Goal: Task Accomplishment & Management: Manage account settings

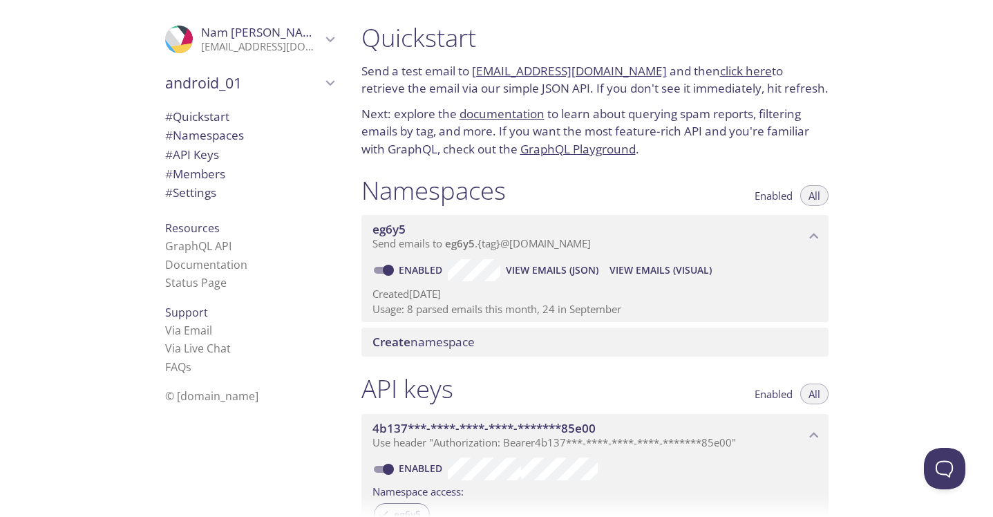
click at [322, 75] on icon "android_01" at bounding box center [330, 83] width 18 height 18
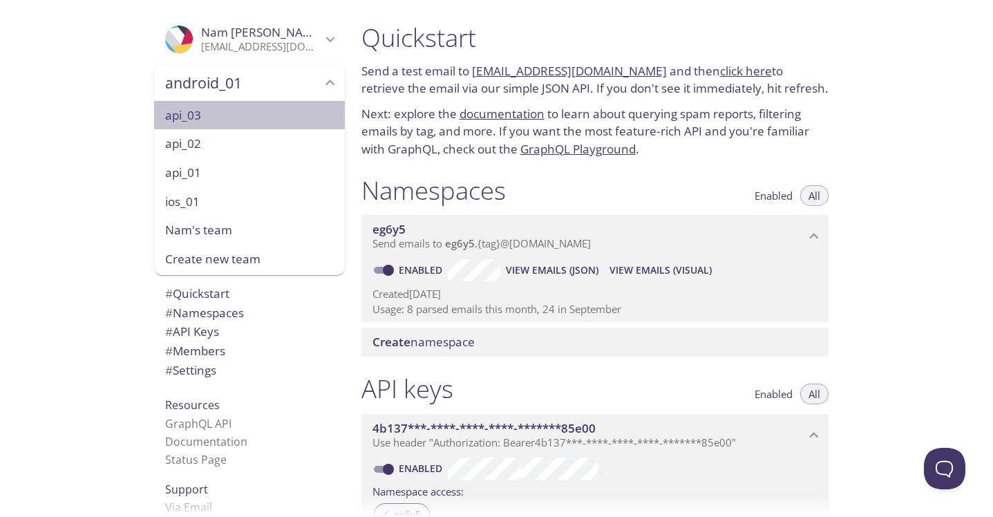
click at [251, 118] on span "api_03" at bounding box center [249, 115] width 169 height 18
type input "api_03"
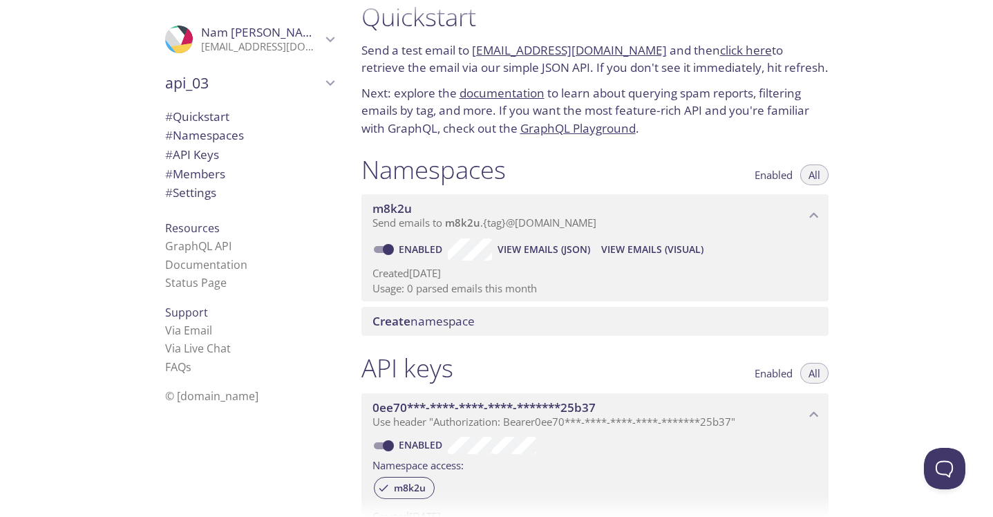
scroll to position [22, 0]
click at [321, 77] on icon "api_03" at bounding box center [330, 83] width 18 height 18
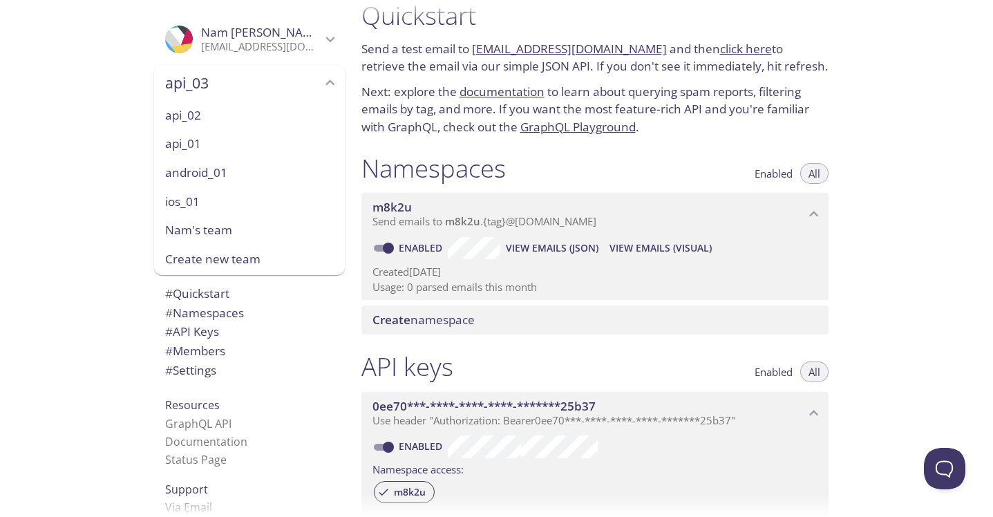
click at [234, 258] on span "Create new team" at bounding box center [249, 259] width 169 height 18
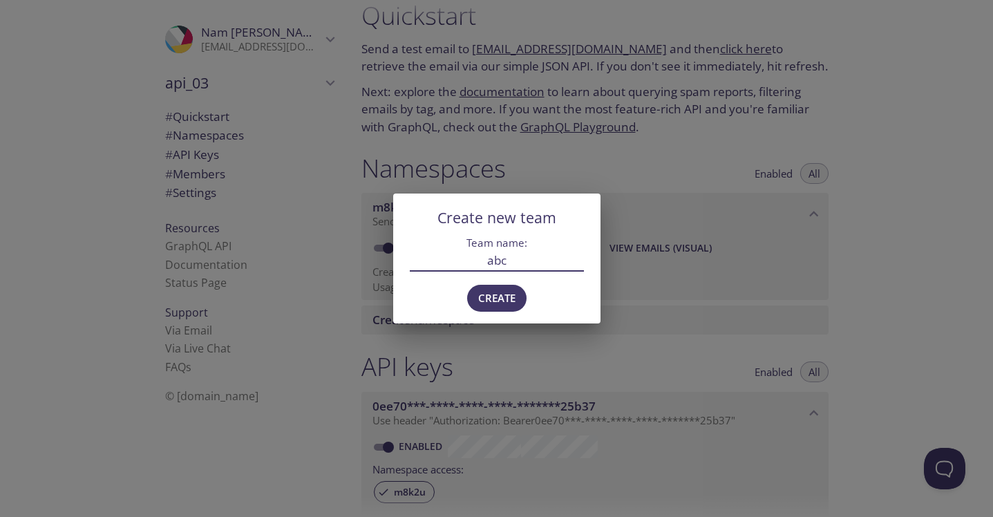
type input "abc"
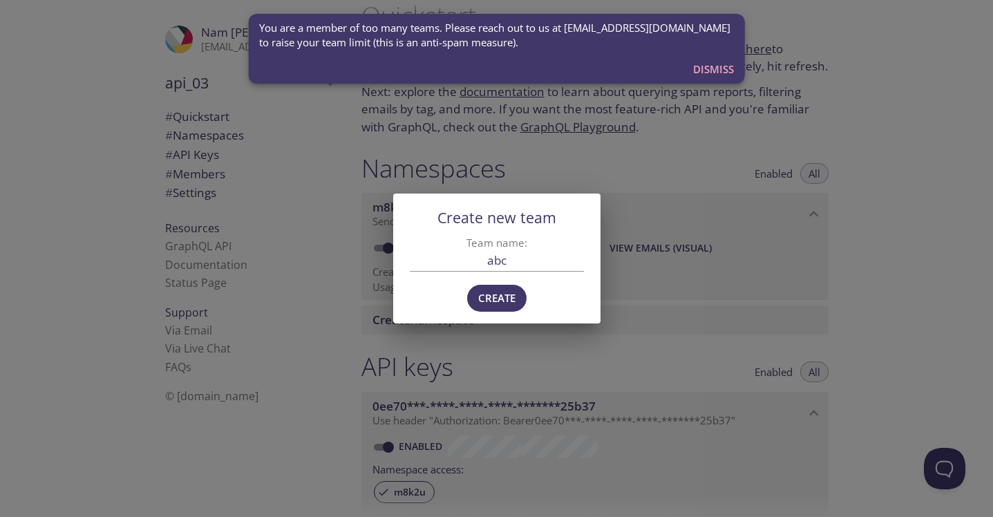
click at [712, 64] on span "Dismiss" at bounding box center [713, 69] width 41 height 18
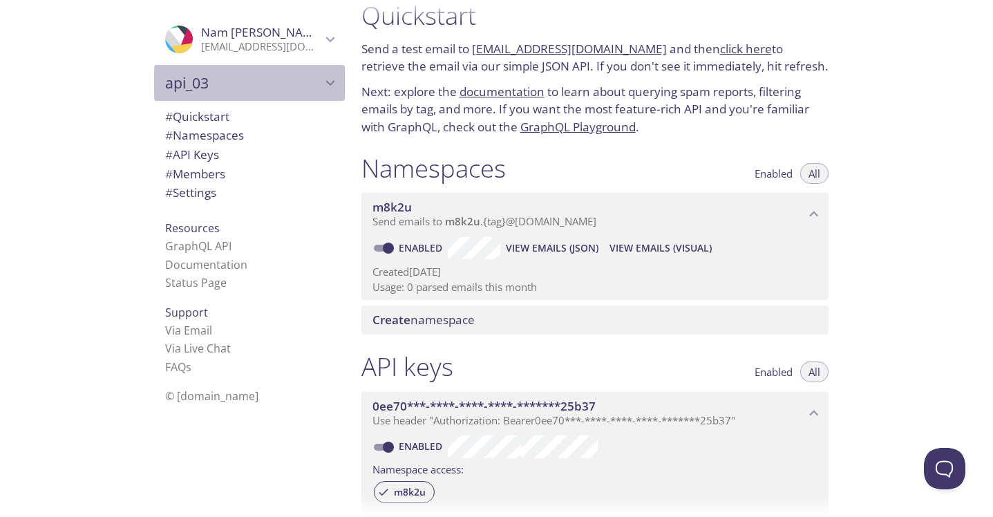
click at [218, 86] on span "api_03" at bounding box center [243, 82] width 156 height 19
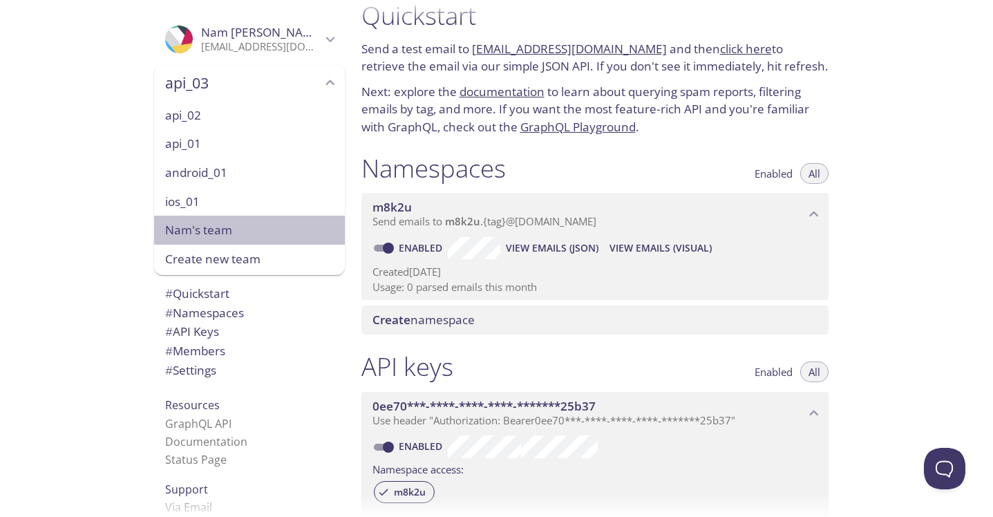
click at [199, 238] on span "Nam's team" at bounding box center [249, 230] width 169 height 18
type input "Nam's team"
